Goal: Task Accomplishment & Management: Manage account settings

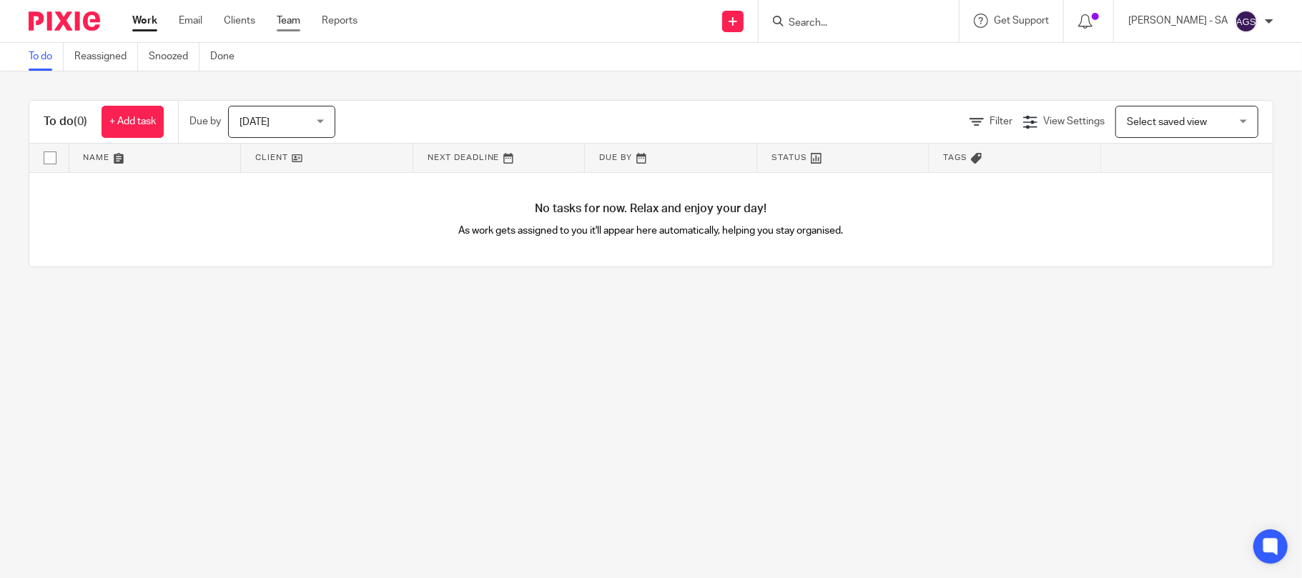
click at [299, 18] on link "Team" at bounding box center [289, 21] width 24 height 14
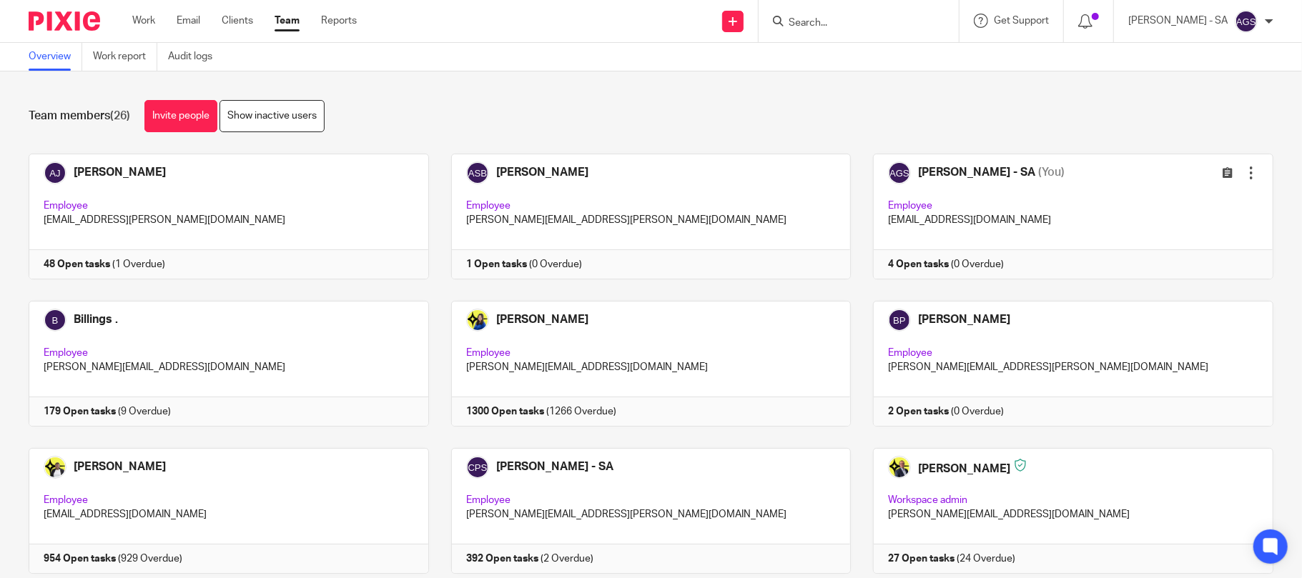
click at [506, 63] on div "Overview Work report Audit logs" at bounding box center [651, 57] width 1302 height 29
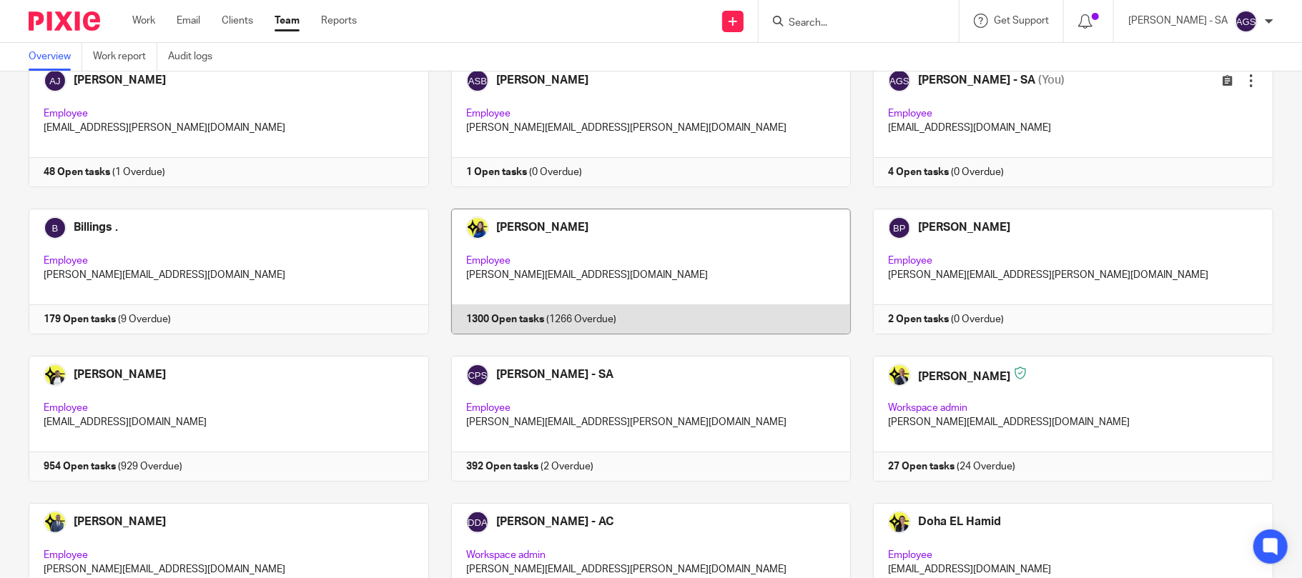
scroll to position [190, 0]
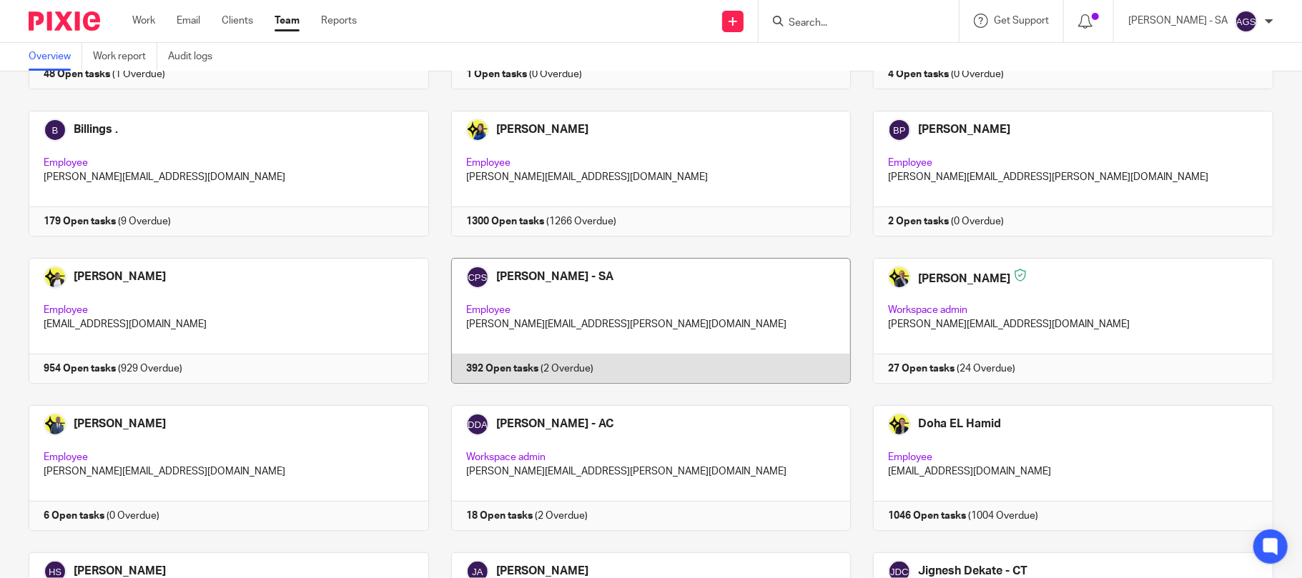
click at [543, 336] on link at bounding box center [640, 321] width 422 height 126
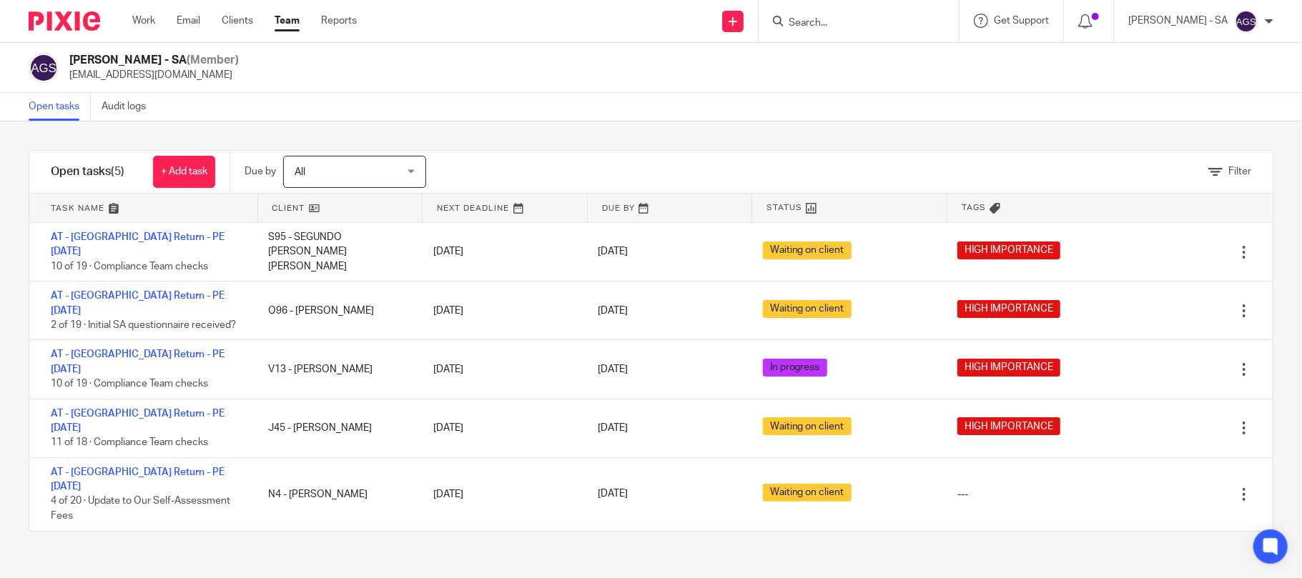
click at [346, 512] on div "Filter tasks Only show tasks matching all of these conditions 1 Client name Is …" at bounding box center [651, 350] width 1302 height 457
click at [475, 505] on div "Filter tasks Only show tasks matching all of these conditions 1 Client name Is …" at bounding box center [651, 350] width 1302 height 457
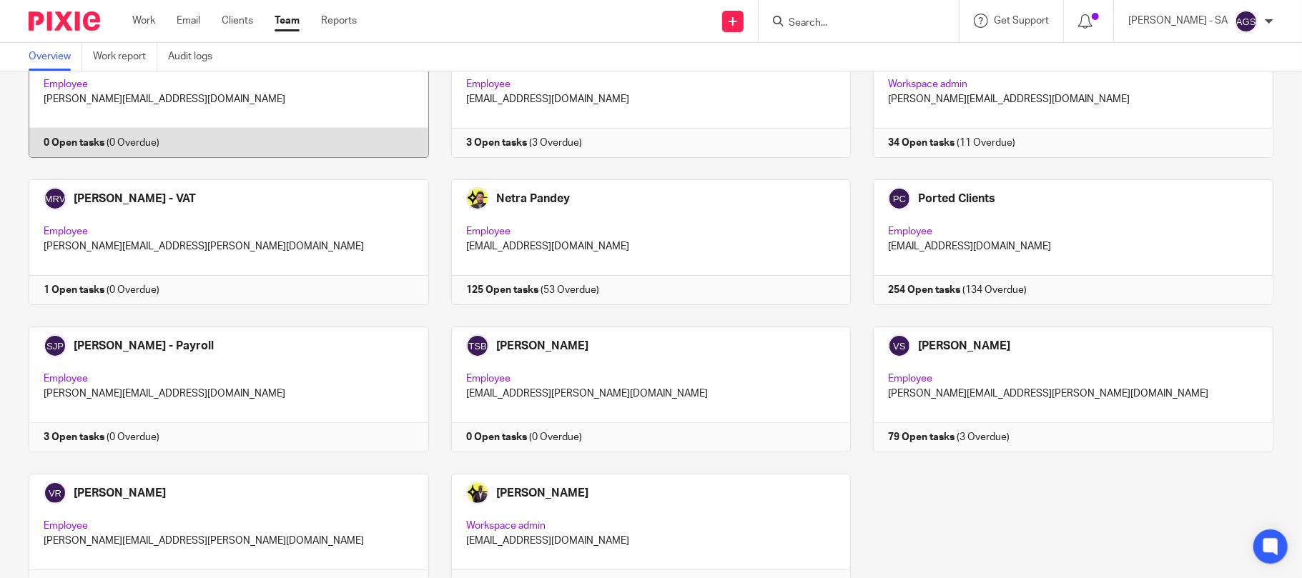
scroll to position [936, 0]
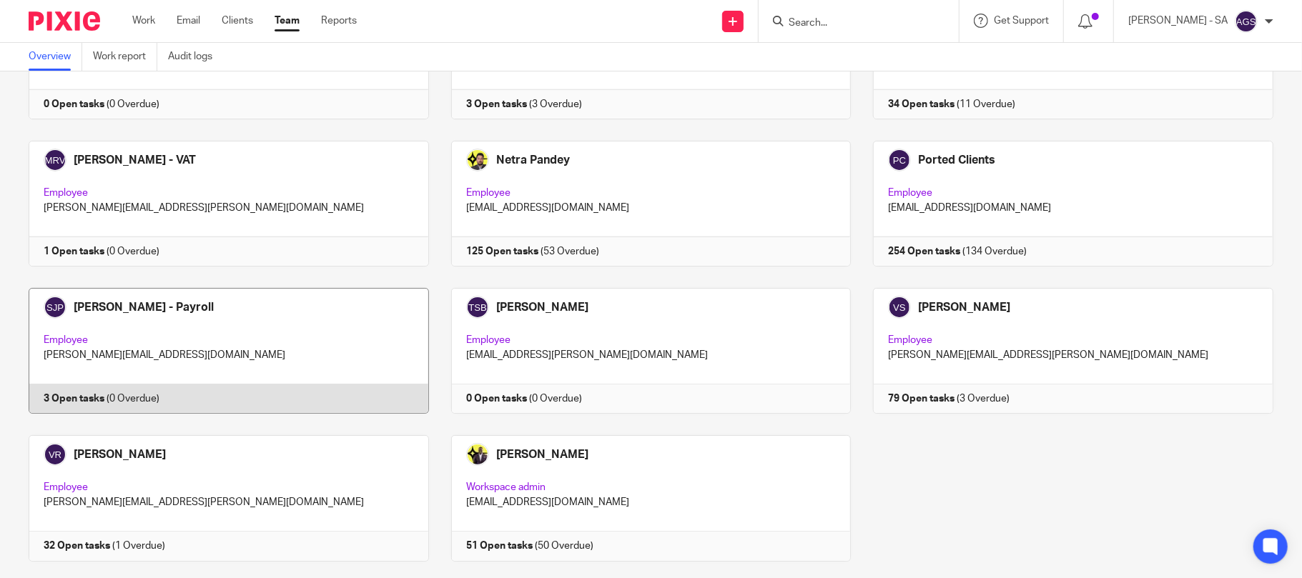
scroll to position [936, 0]
